Goal: Task Accomplishment & Management: Use online tool/utility

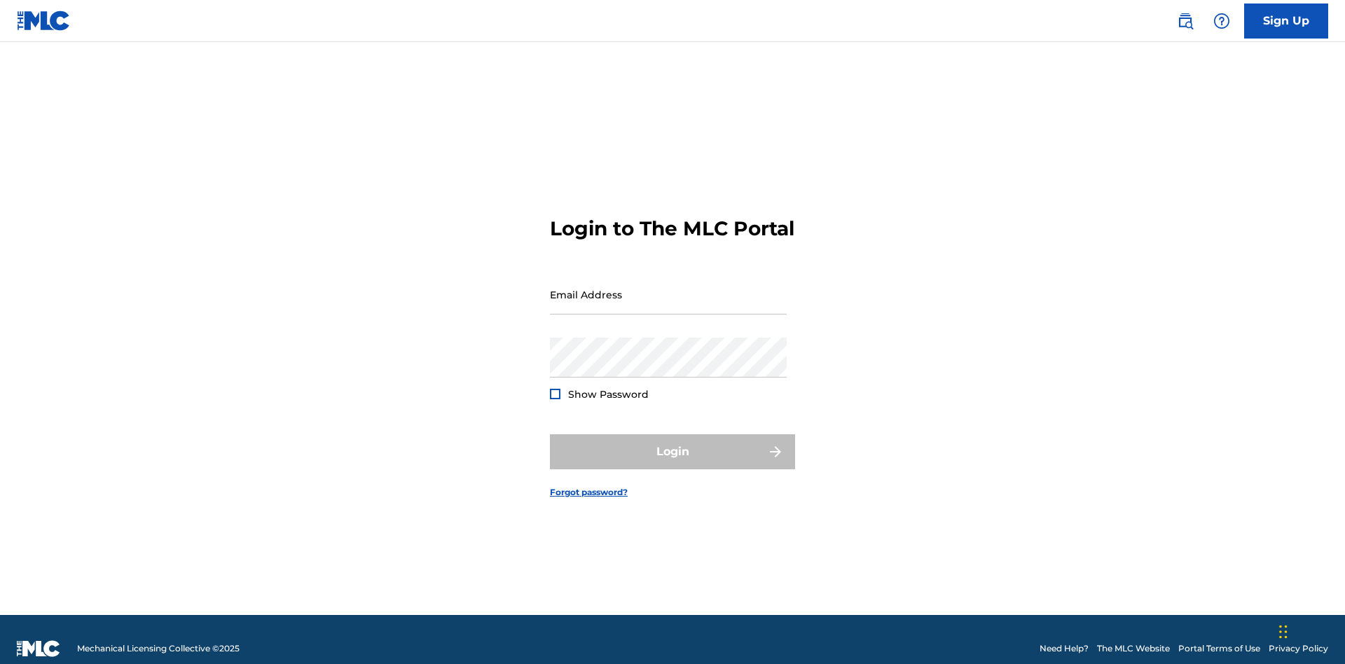
scroll to position [18, 0]
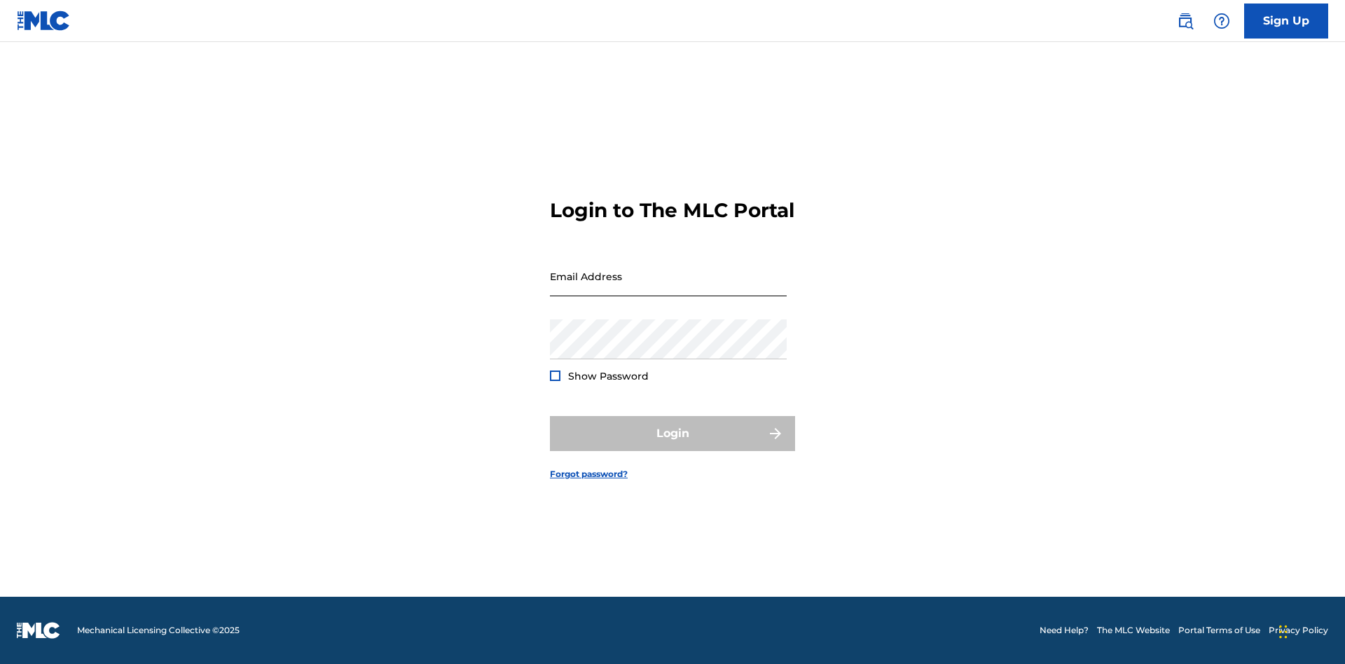
click at [668, 288] on input "Email Address" at bounding box center [668, 276] width 237 height 40
type input "[PERSON_NAME][EMAIL_ADDRESS][PERSON_NAME][DOMAIN_NAME]"
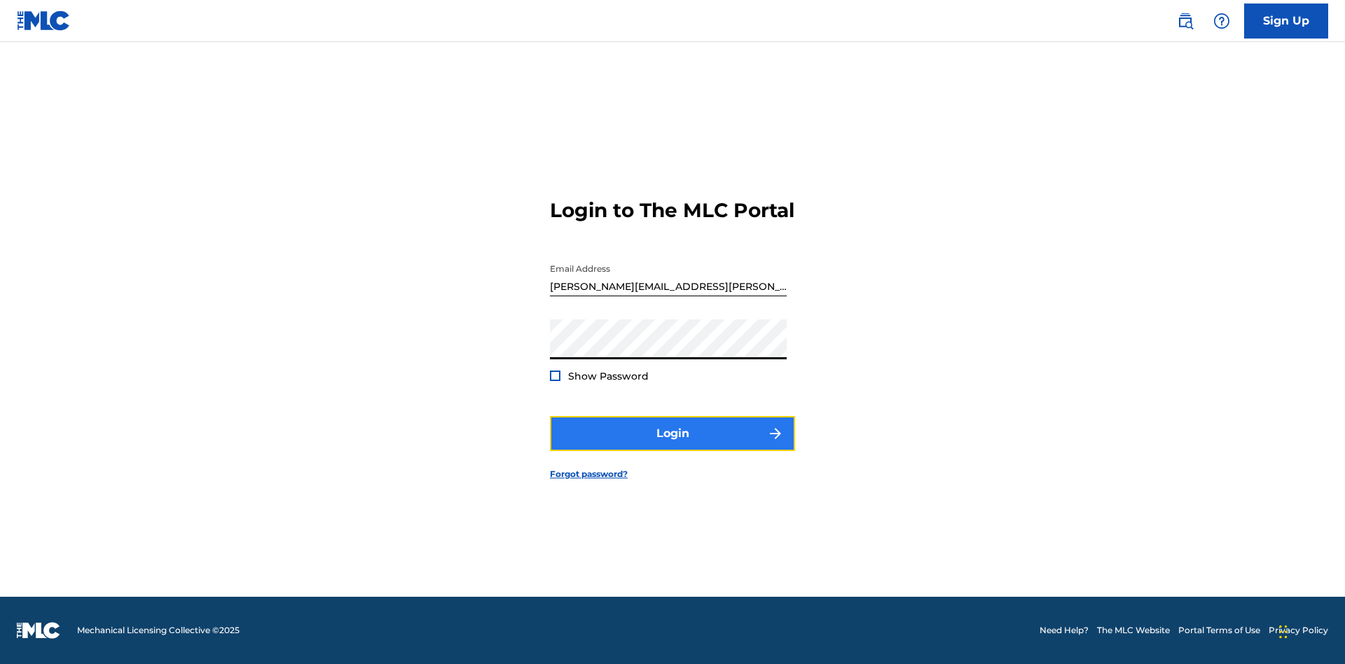
click at [673, 446] on button "Login" at bounding box center [672, 433] width 245 height 35
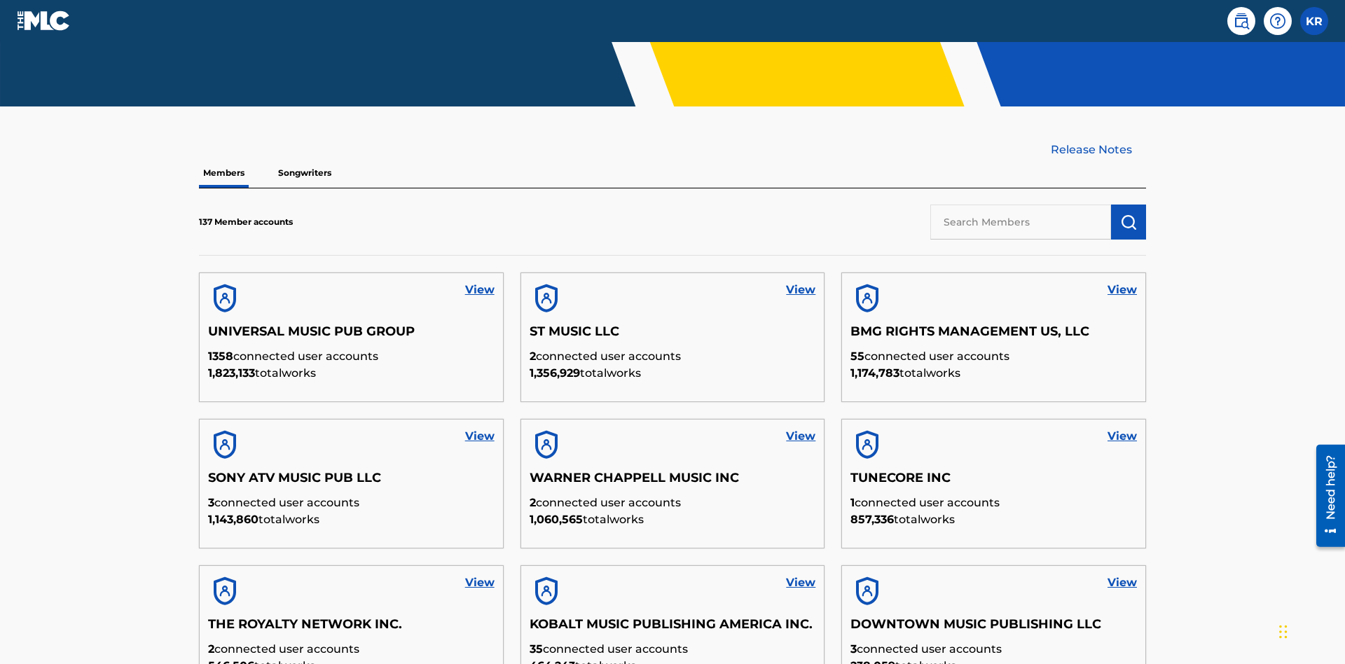
click at [1021, 205] on input "text" at bounding box center [1020, 222] width 181 height 35
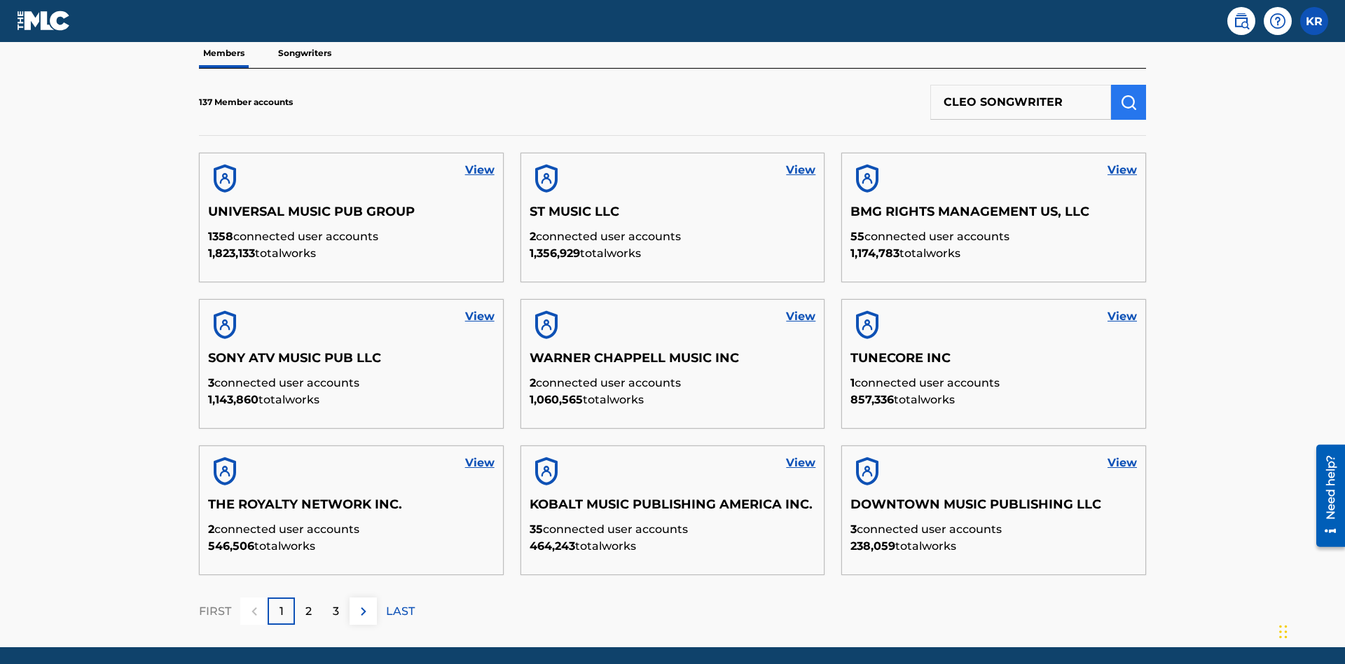
type input "CLEO SONGWRITER"
click at [1129, 94] on img "submit" at bounding box center [1128, 102] width 17 height 17
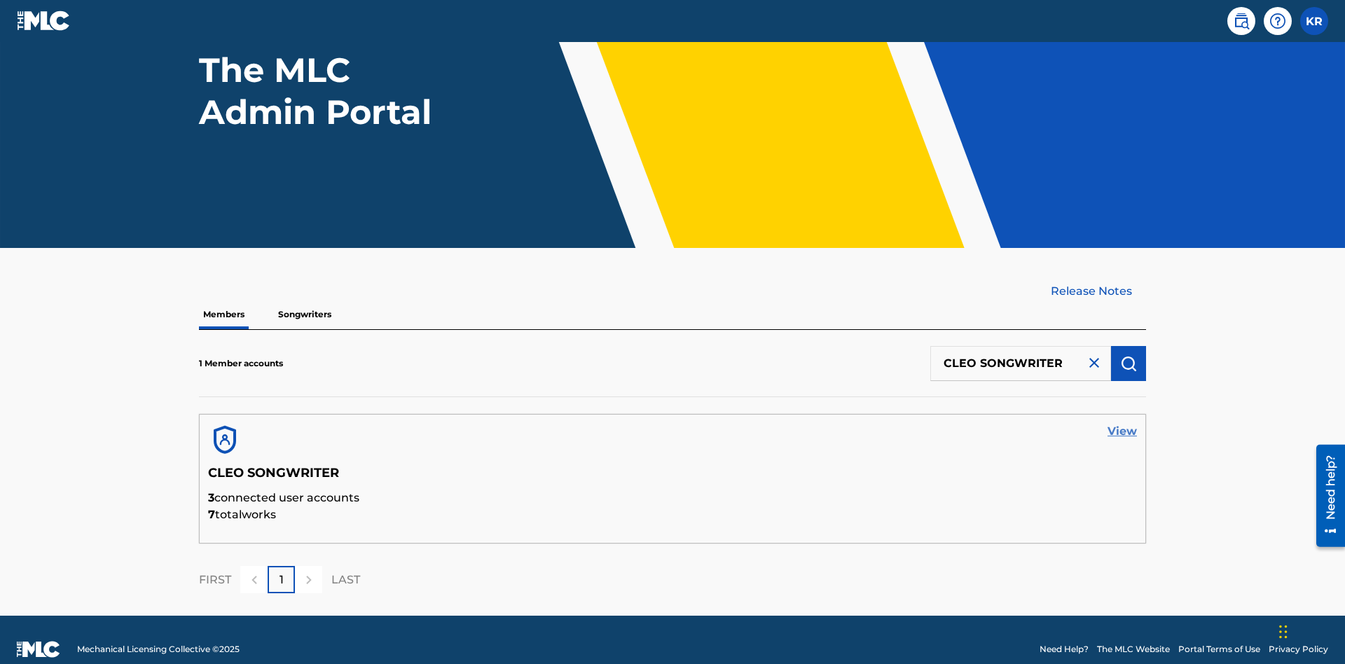
click at [1122, 423] on link "View" at bounding box center [1122, 431] width 29 height 17
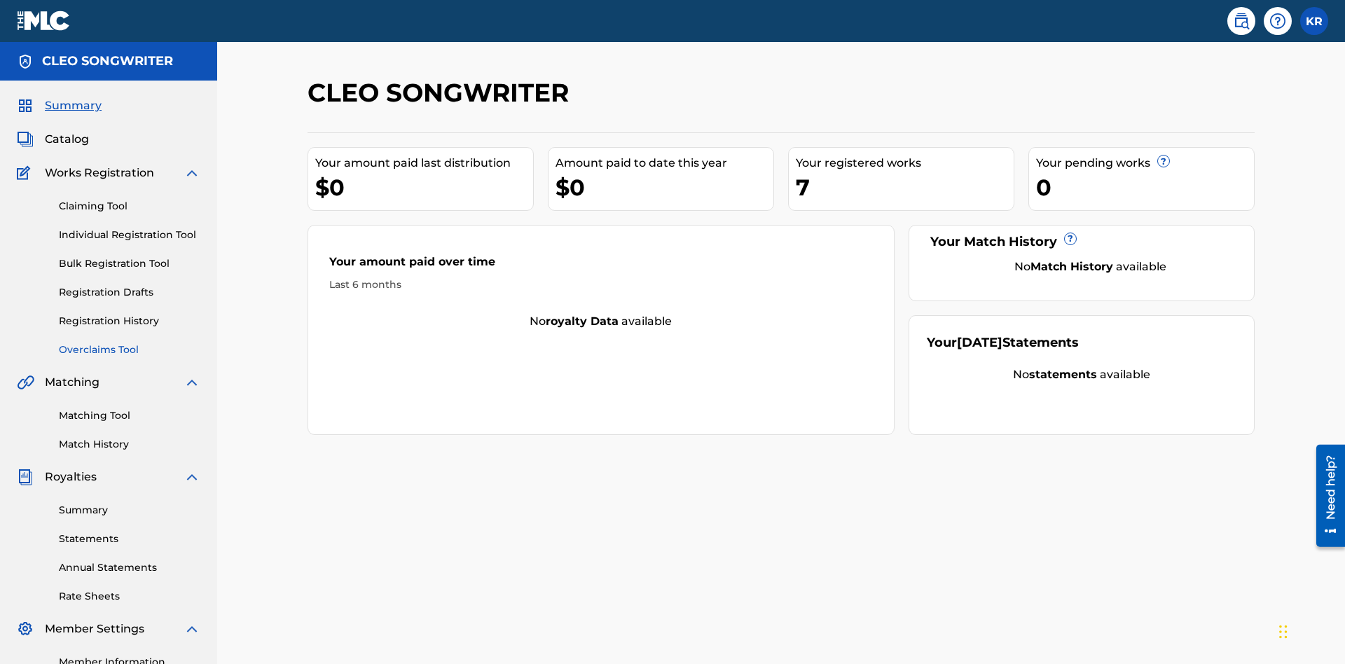
click at [130, 343] on link "Overclaims Tool" at bounding box center [130, 350] width 142 height 15
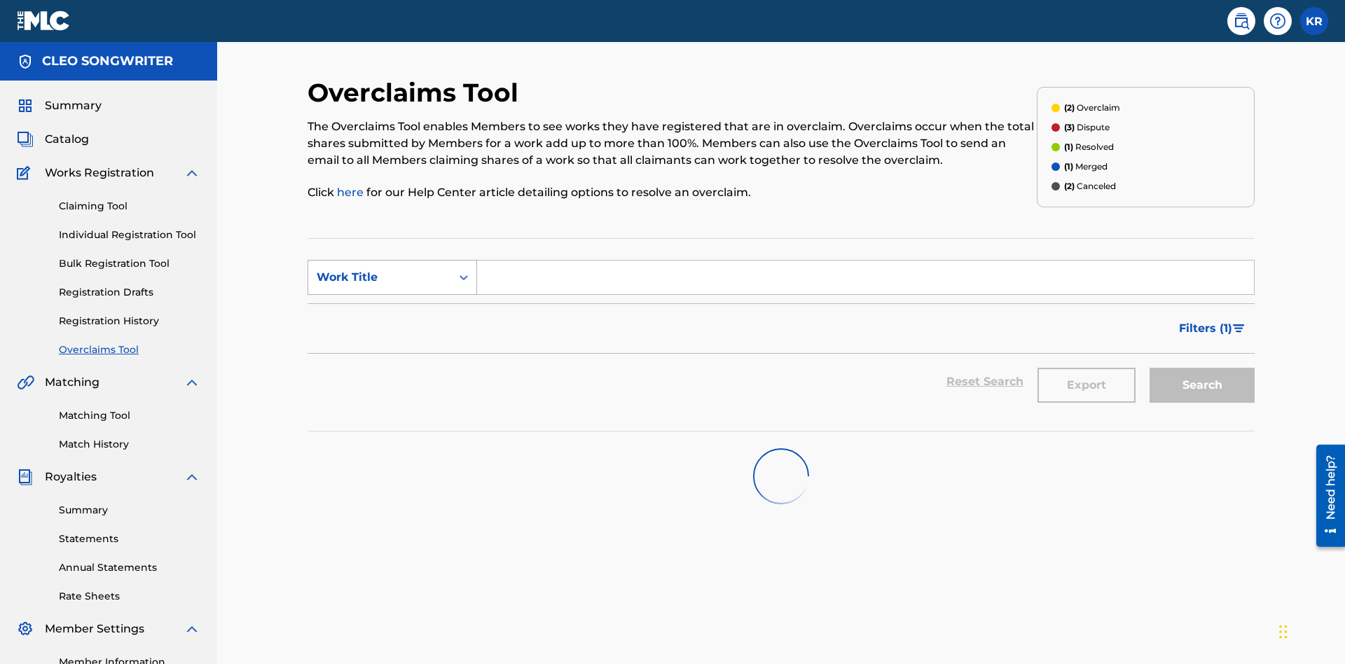
click at [380, 269] on div "Work Title" at bounding box center [380, 277] width 126 height 17
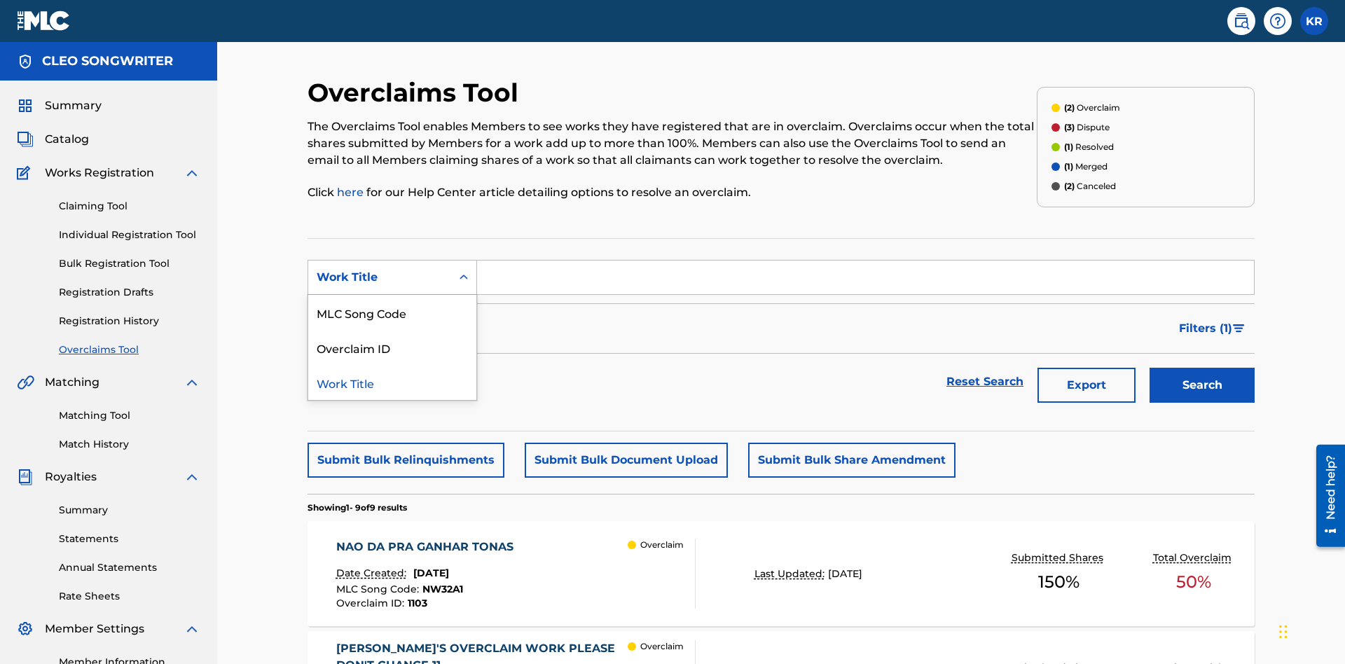
scroll to position [180, 0]
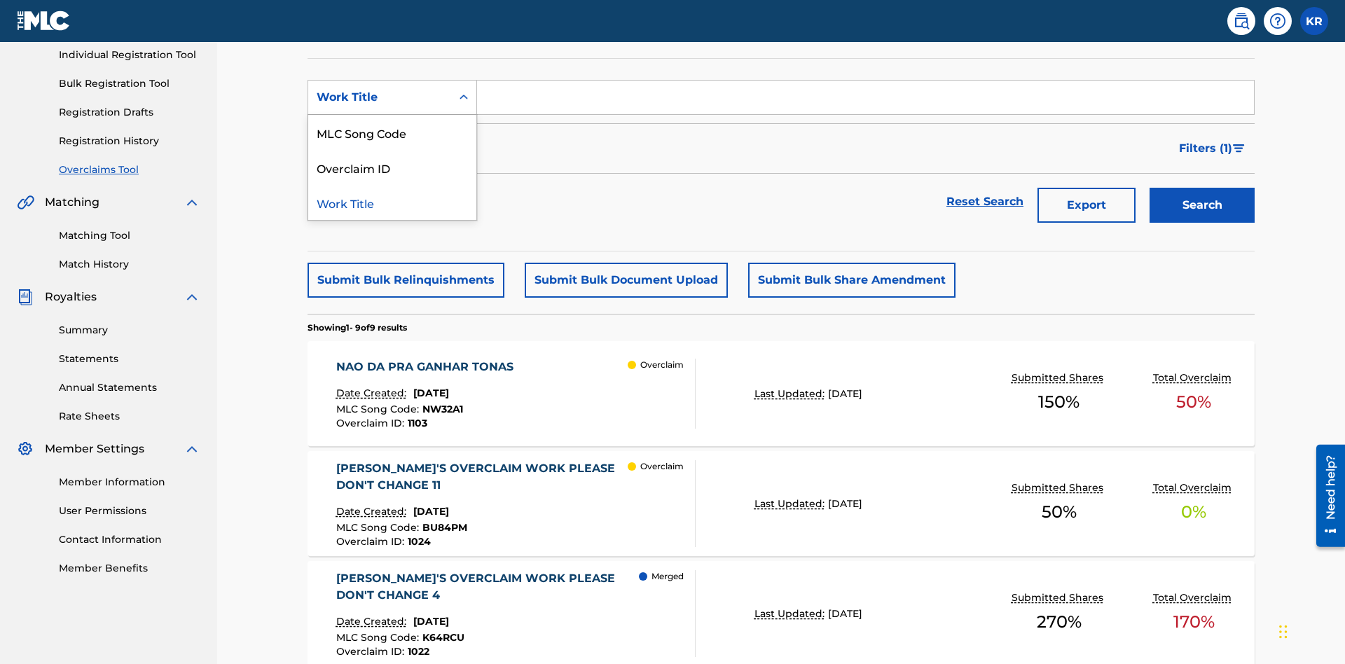
click at [392, 132] on div "MLC Song Code" at bounding box center [392, 132] width 168 height 35
click at [865, 101] on input "Search Form" at bounding box center [865, 98] width 777 height 34
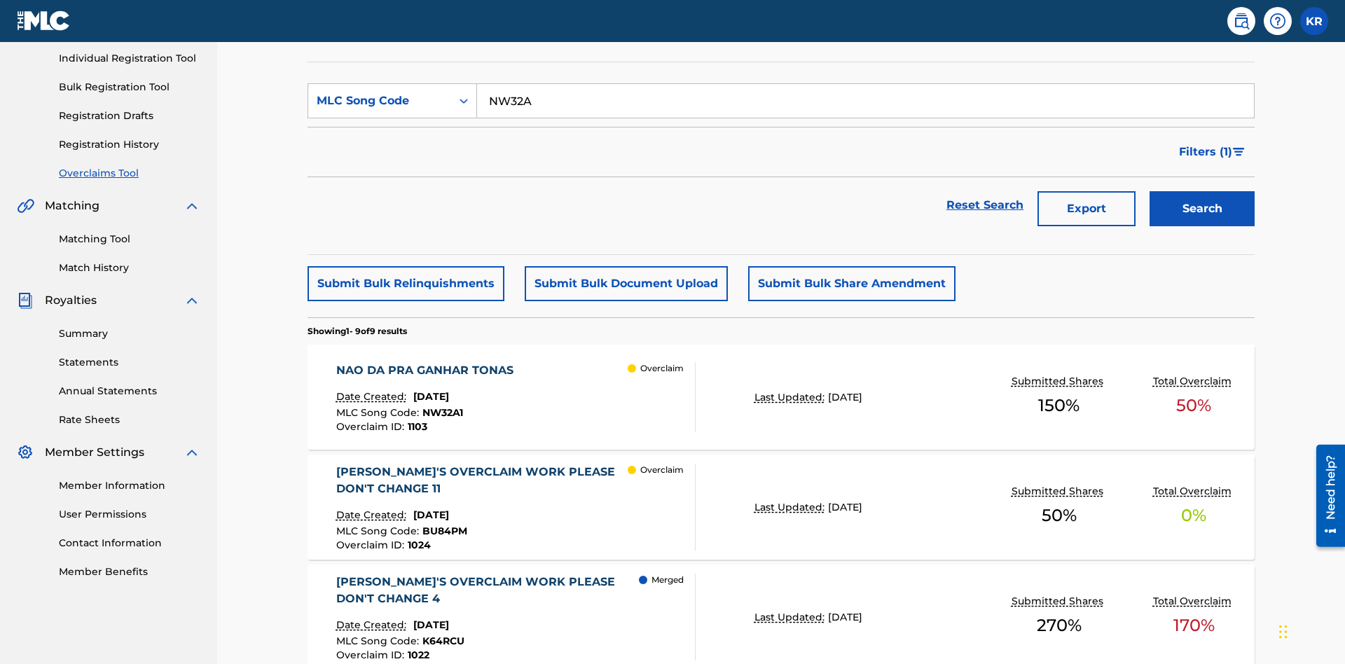
type input "NW32A1"
